Goal: Navigation & Orientation: Find specific page/section

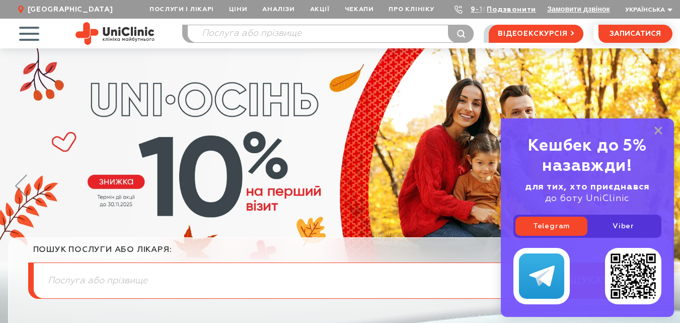
click at [34, 35] on span "button" at bounding box center [29, 34] width 42 height 42
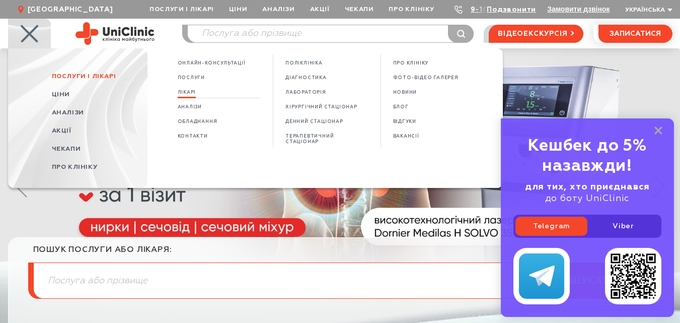
click at [179, 90] on span "Лікарі" at bounding box center [187, 93] width 19 height 6
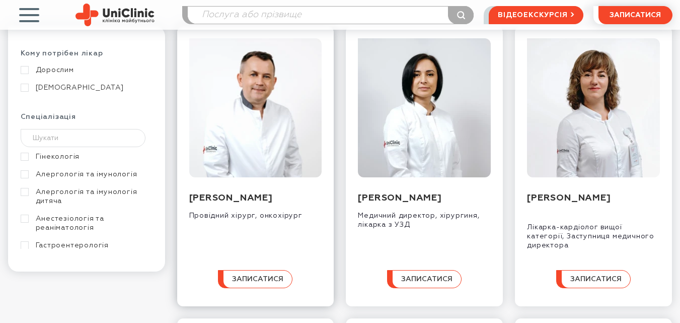
scroll to position [151, 0]
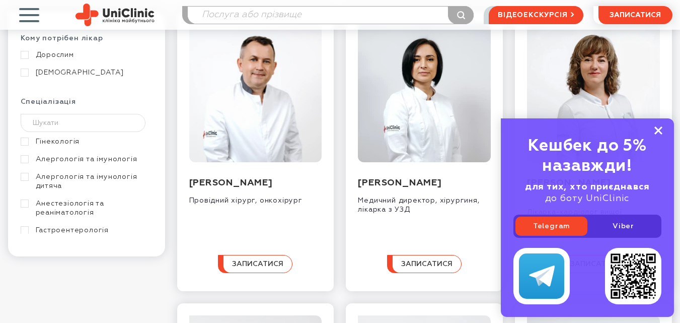
click at [658, 129] on rect at bounding box center [659, 130] width 8 height 8
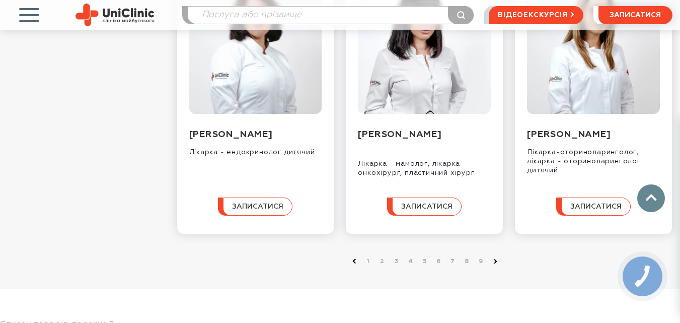
scroll to position [1057, 0]
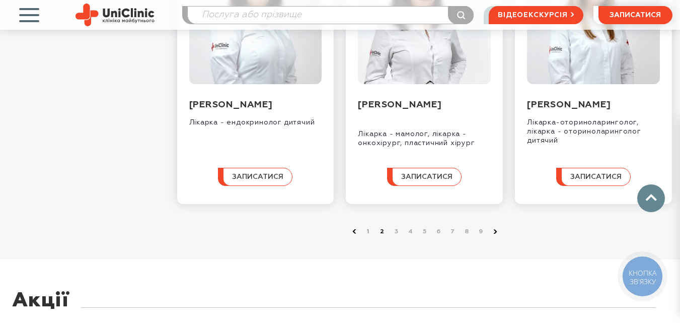
click at [382, 237] on link "2" at bounding box center [383, 232] width 10 height 10
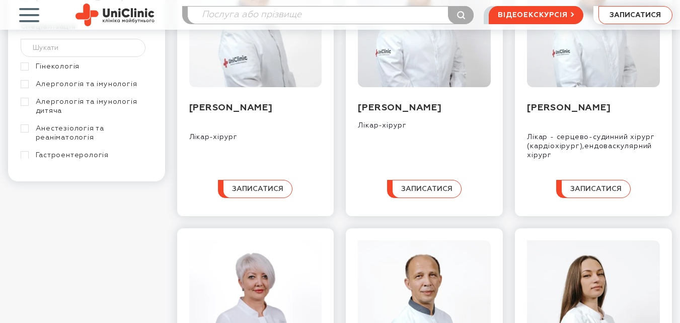
scroll to position [252, 0]
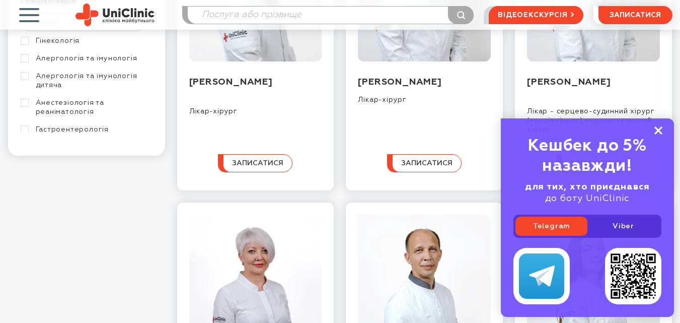
click at [660, 129] on rect at bounding box center [659, 130] width 8 height 8
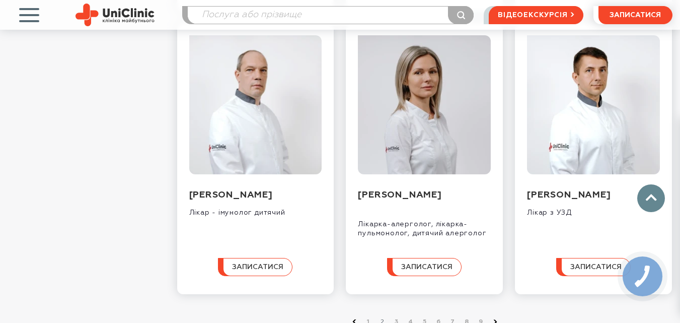
scroll to position [1007, 0]
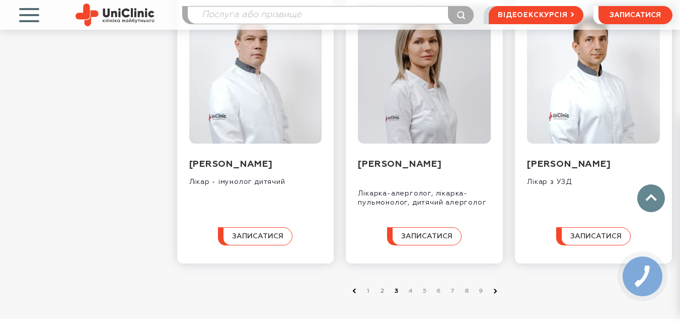
click at [395, 296] on link "3" at bounding box center [397, 291] width 10 height 10
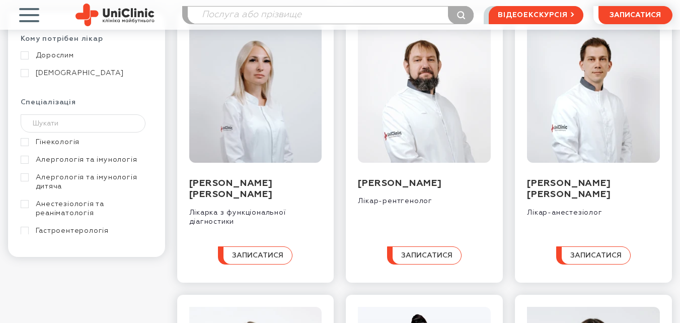
scroll to position [151, 0]
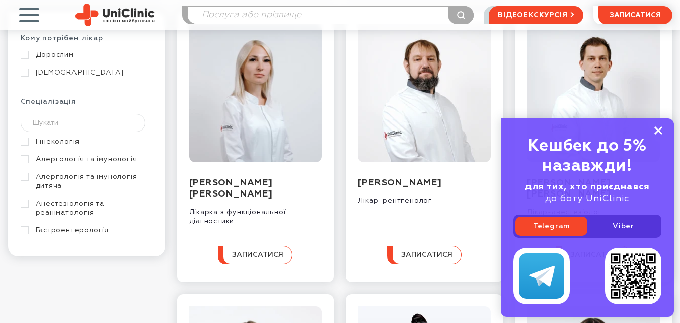
click at [659, 129] on rect at bounding box center [659, 130] width 8 height 8
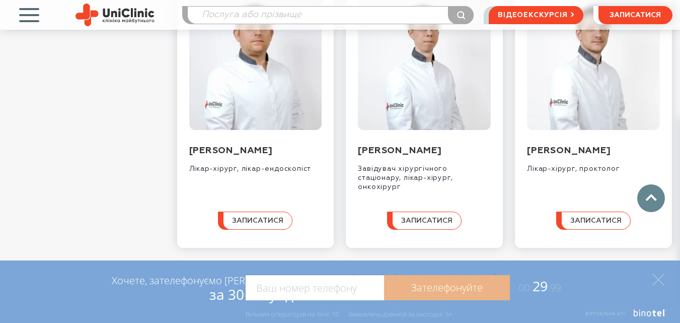
scroll to position [1057, 0]
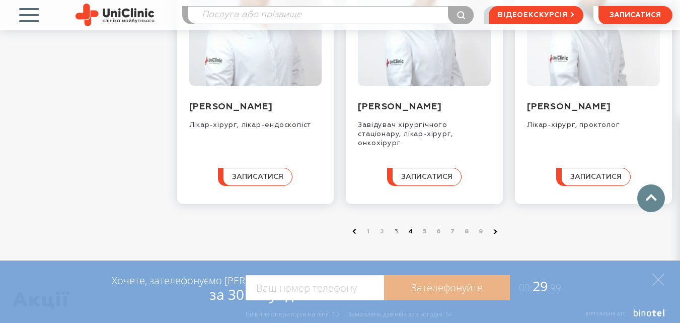
click at [410, 237] on link "4" at bounding box center [411, 232] width 10 height 10
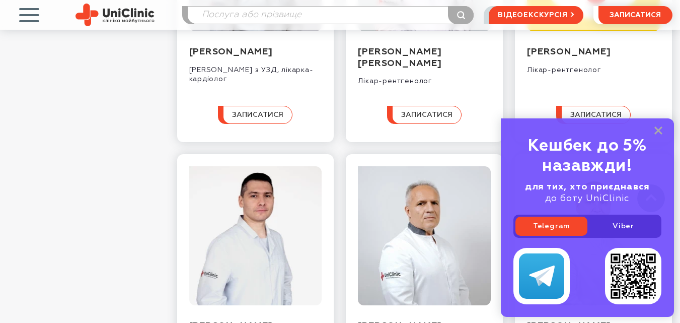
scroll to position [554, 0]
click at [656, 128] on rect at bounding box center [659, 130] width 8 height 8
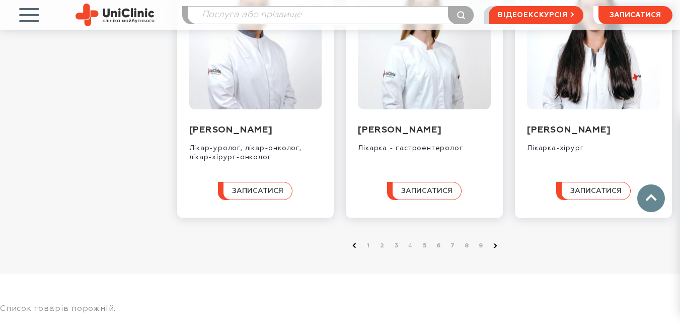
scroll to position [1057, 0]
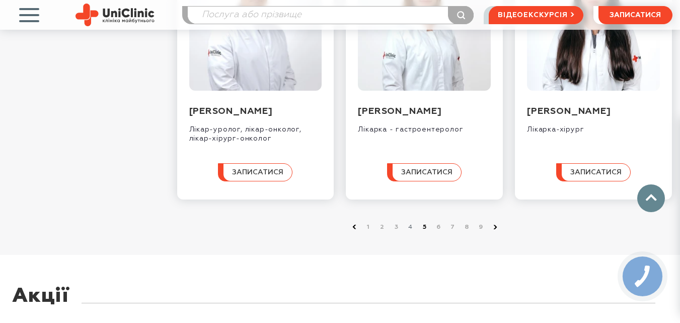
click at [423, 232] on link "5" at bounding box center [425, 227] width 10 height 10
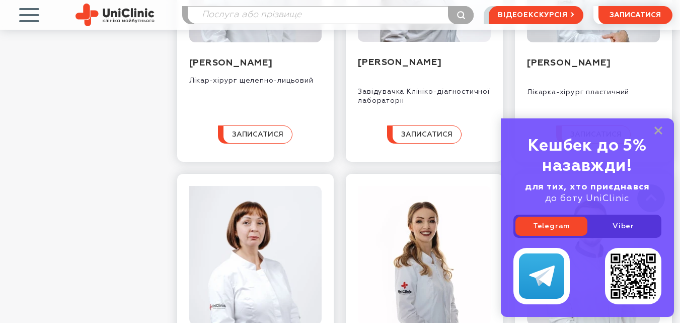
scroll to position [604, 0]
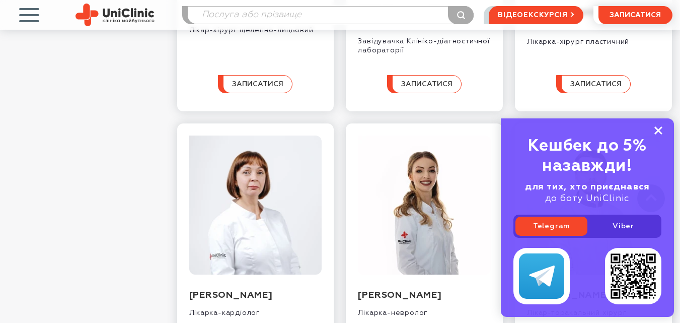
click at [659, 128] on icon at bounding box center [659, 130] width 8 height 9
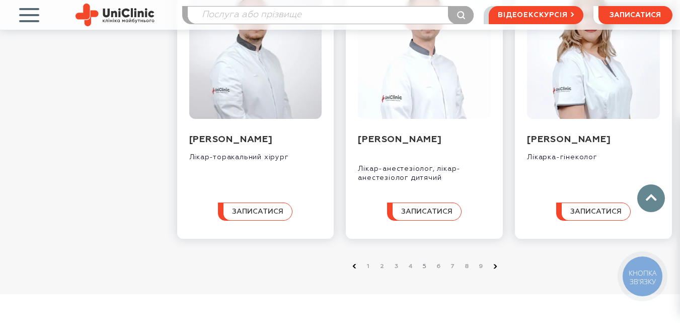
scroll to position [1057, 0]
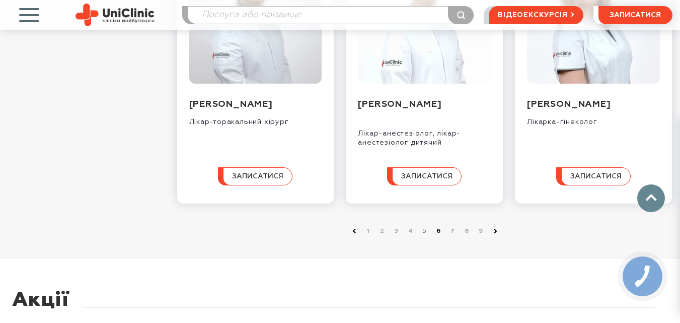
click at [440, 236] on link "6" at bounding box center [439, 231] width 10 height 10
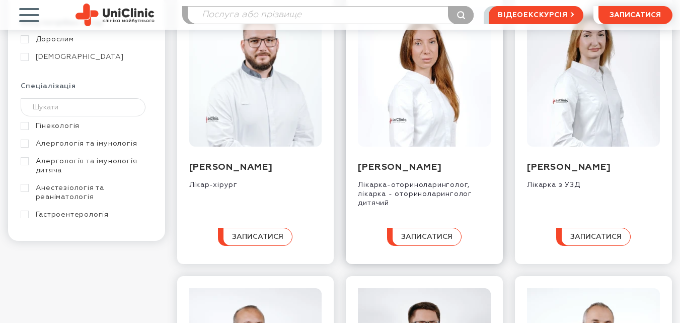
scroll to position [201, 0]
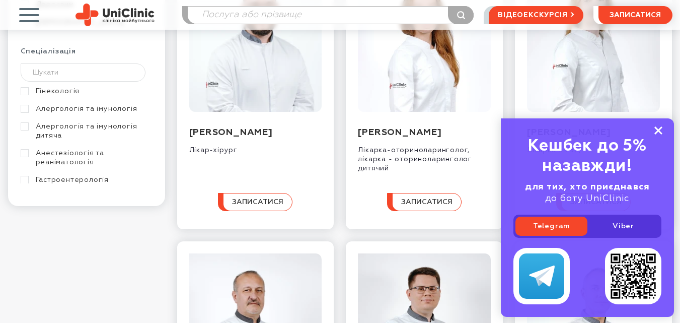
click at [660, 131] on rect at bounding box center [659, 130] width 8 height 8
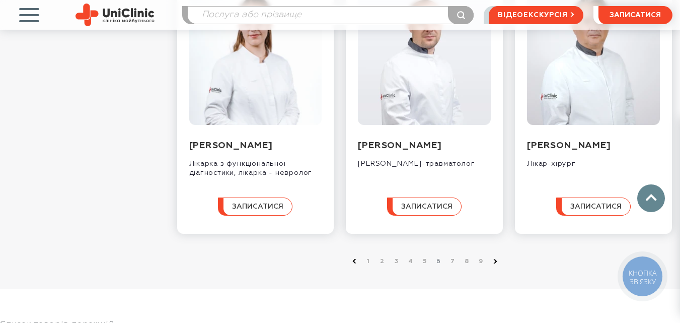
scroll to position [1007, 0]
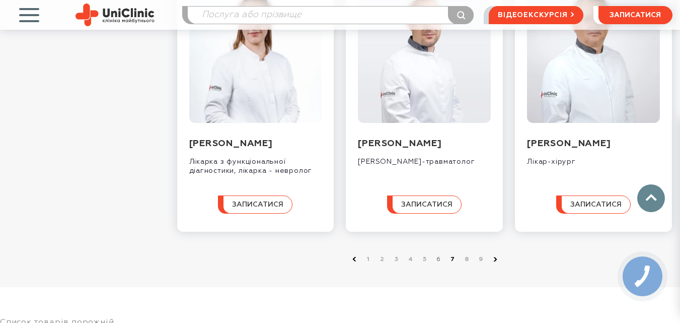
click at [452, 264] on link "7" at bounding box center [453, 259] width 10 height 10
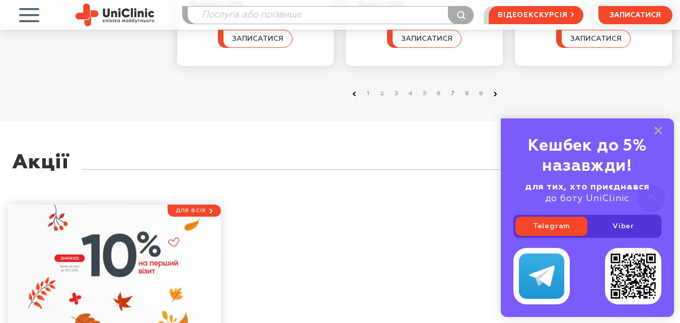
scroll to position [1158, 0]
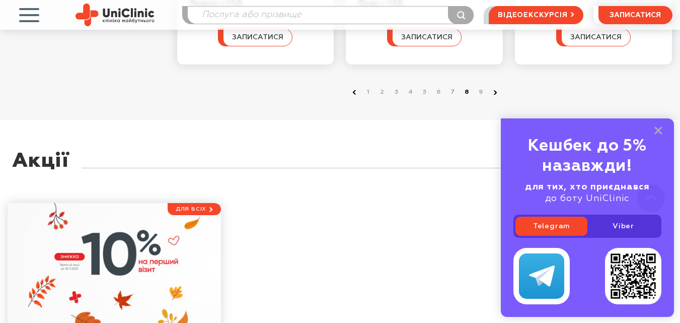
click at [466, 97] on link "8" at bounding box center [467, 92] width 10 height 10
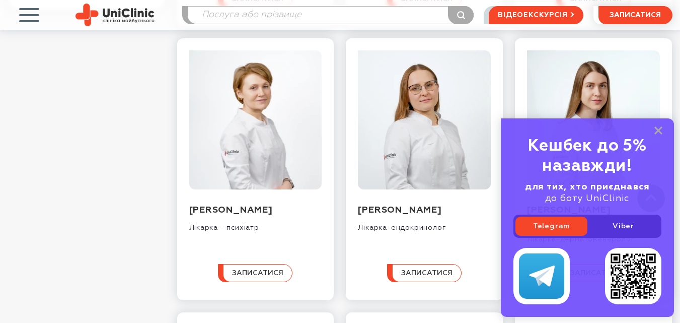
scroll to position [403, 0]
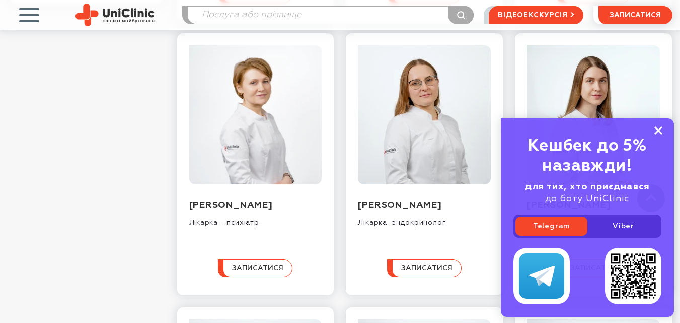
click at [657, 129] on rect at bounding box center [659, 130] width 8 height 8
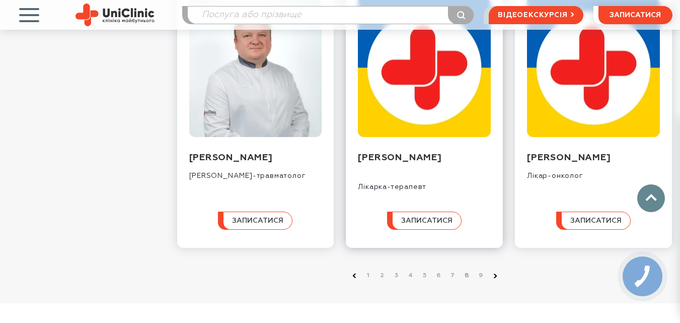
scroll to position [1007, 0]
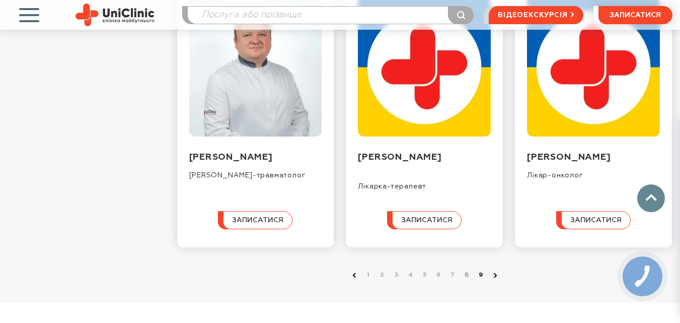
click at [481, 274] on link "9" at bounding box center [481, 275] width 10 height 10
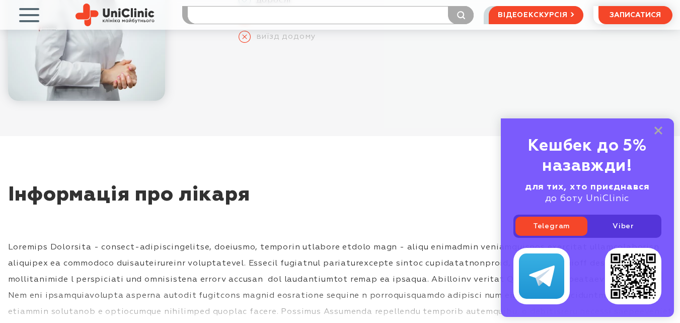
scroll to position [252, 0]
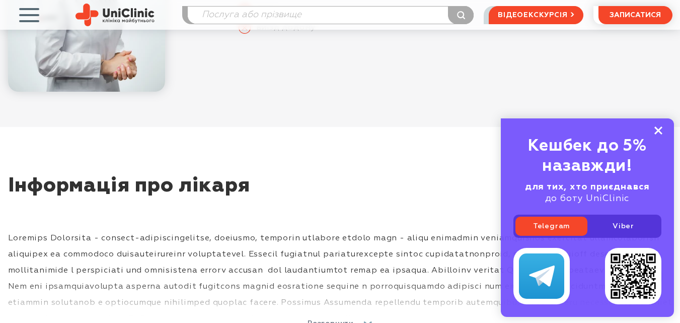
click at [660, 129] on rect at bounding box center [659, 130] width 8 height 8
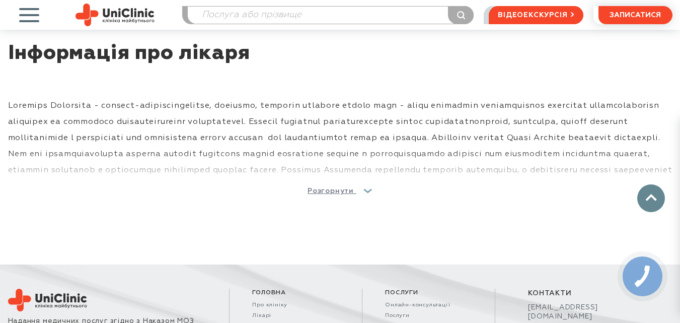
scroll to position [403, 0]
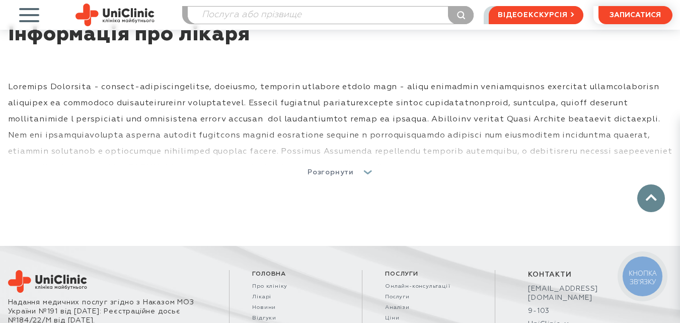
click at [324, 176] on span "Розгорнути" at bounding box center [331, 172] width 46 height 7
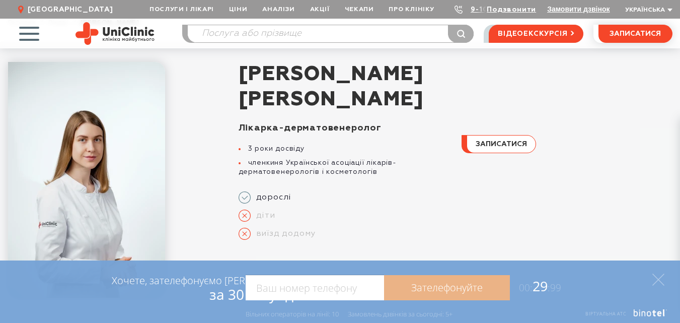
scroll to position [0, 0]
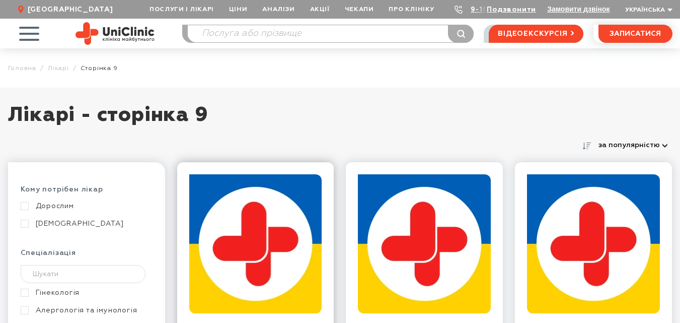
scroll to position [252, 0]
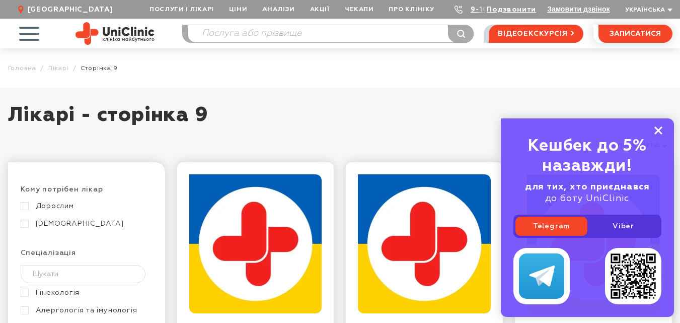
click at [659, 128] on icon at bounding box center [659, 130] width 8 height 9
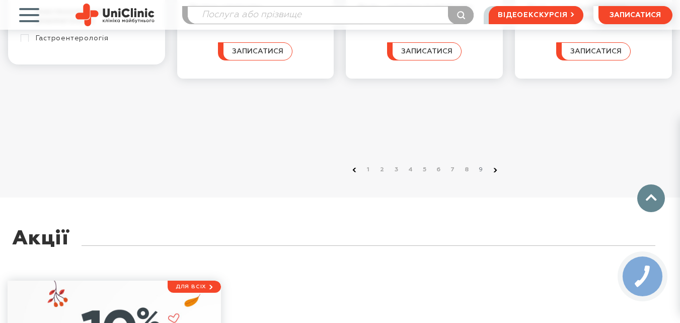
scroll to position [352, 0]
